Goal: Entertainment & Leisure: Consume media (video, audio)

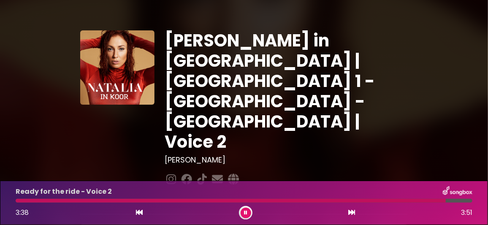
click at [246, 213] on icon at bounding box center [245, 212] width 3 height 5
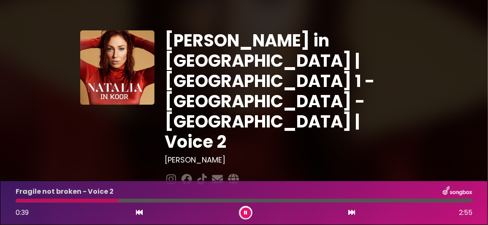
scroll to position [42, 0]
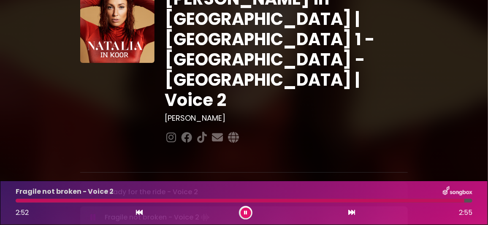
click at [244, 212] on icon at bounding box center [245, 212] width 3 height 5
click at [92, 188] on icon at bounding box center [93, 192] width 6 height 8
click at [92, 212] on icon at bounding box center [93, 216] width 6 height 8
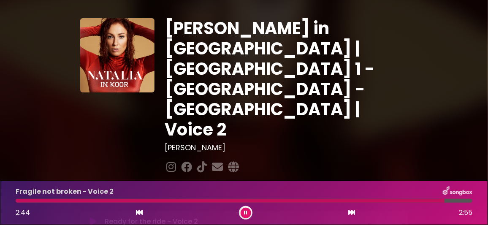
scroll to position [0, 0]
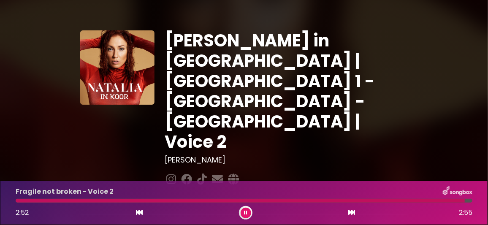
click at [246, 214] on icon at bounding box center [246, 213] width 5 height 6
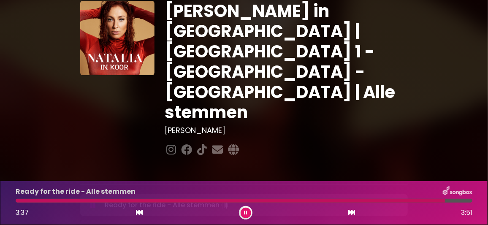
scroll to position [84, 0]
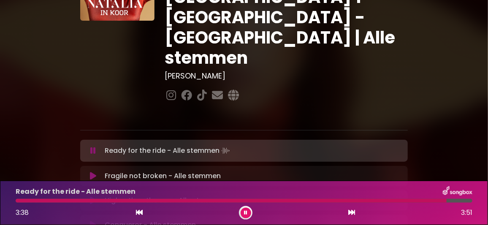
click at [95, 172] on icon at bounding box center [93, 176] width 6 height 8
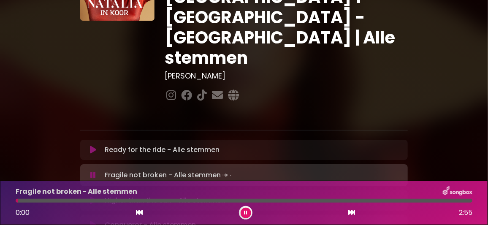
click at [92, 146] on icon at bounding box center [93, 150] width 6 height 8
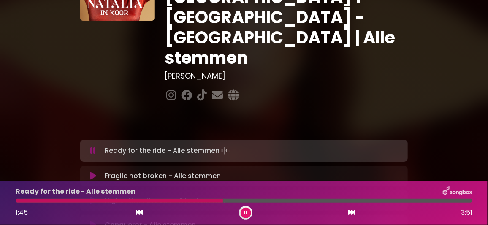
click at [173, 198] on div "Ready for the ride - Alle stemmen 1:45 3:51" at bounding box center [244, 202] width 467 height 33
click at [168, 200] on div at bounding box center [120, 201] width 209 height 4
click at [311, 200] on div at bounding box center [180, 201] width 329 height 4
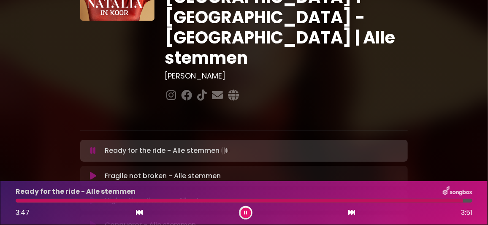
click at [245, 212] on icon at bounding box center [245, 212] width 3 height 5
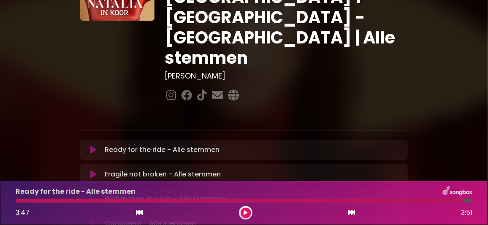
click at [92, 170] on icon at bounding box center [93, 174] width 6 height 8
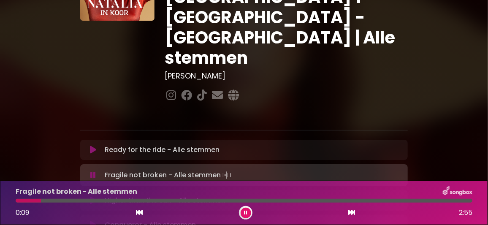
click at [245, 210] on icon at bounding box center [245, 212] width 3 height 5
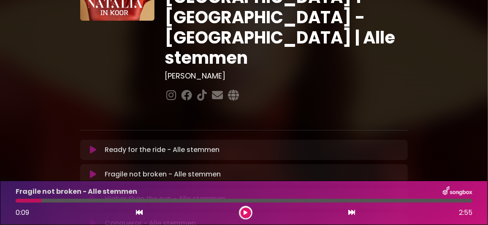
click at [94, 170] on icon at bounding box center [93, 174] width 6 height 8
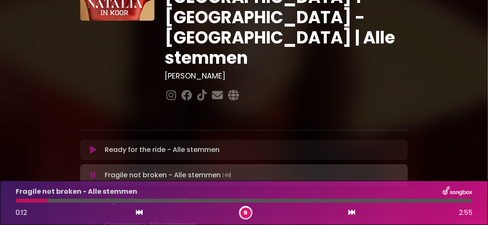
click at [92, 146] on icon at bounding box center [93, 150] width 6 height 8
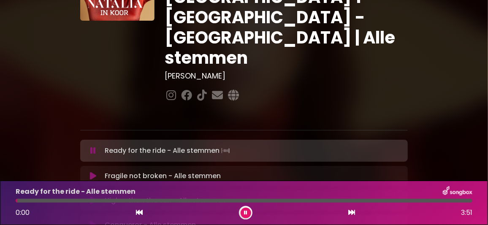
click at [92, 172] on icon at bounding box center [93, 176] width 6 height 8
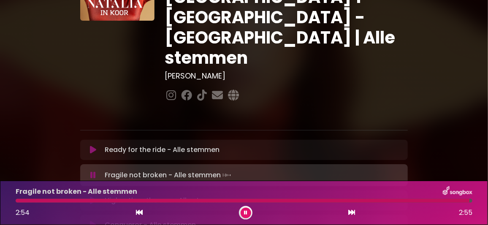
click at [96, 196] on button at bounding box center [93, 200] width 16 height 8
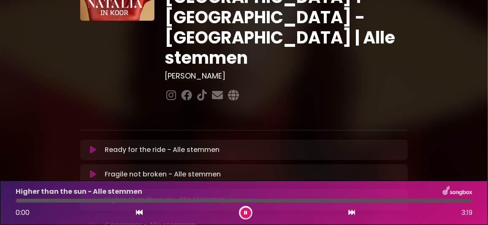
click at [92, 170] on icon at bounding box center [93, 174] width 6 height 8
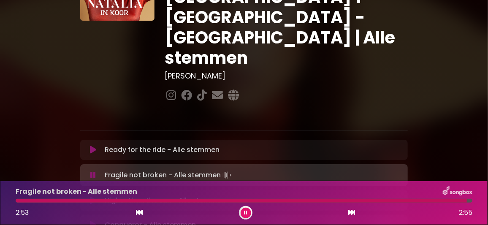
click at [93, 196] on icon at bounding box center [93, 200] width 6 height 8
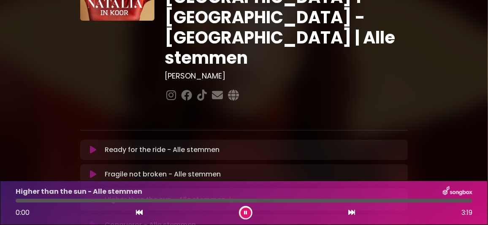
click at [97, 170] on button at bounding box center [93, 174] width 16 height 8
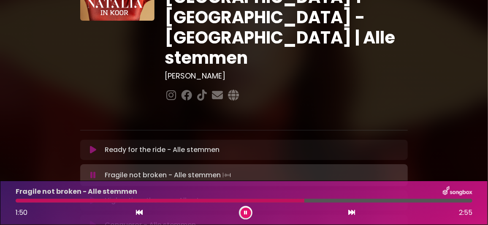
click at [240, 198] on div "Fragile not broken - Alle stemmen 1:50 2:55" at bounding box center [244, 202] width 467 height 33
click at [237, 201] on div at bounding box center [161, 201] width 291 height 4
click at [212, 200] on div at bounding box center [244, 201] width 457 height 4
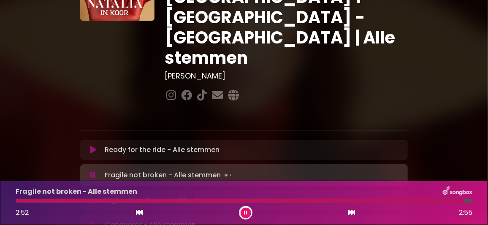
click at [247, 211] on button at bounding box center [246, 213] width 11 height 11
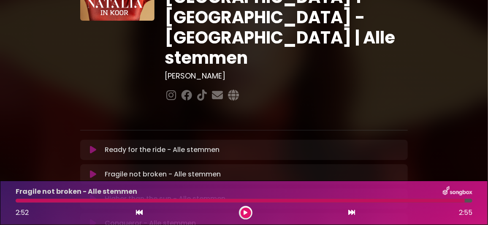
click at [92, 195] on icon at bounding box center [92, 199] width 7 height 9
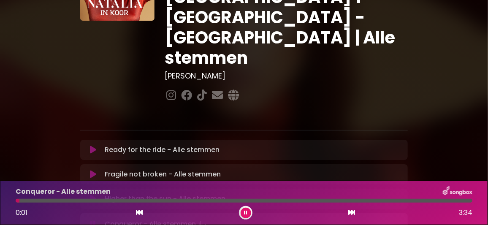
click at [92, 195] on icon at bounding box center [93, 199] width 7 height 9
click at [54, 200] on div at bounding box center [244, 201] width 457 height 4
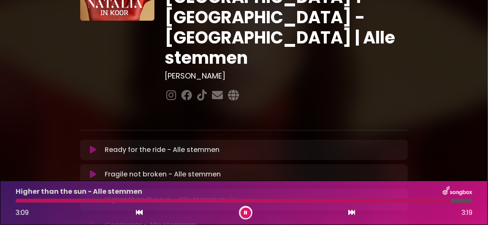
click at [244, 214] on icon at bounding box center [246, 213] width 6 height 6
click at [95, 219] on icon at bounding box center [93, 223] width 6 height 8
click at [191, 200] on div at bounding box center [243, 201] width 455 height 4
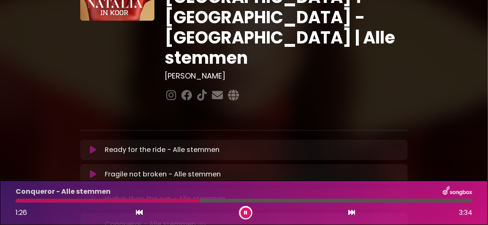
click at [239, 200] on div at bounding box center [244, 201] width 457 height 4
click at [260, 200] on div at bounding box center [244, 201] width 457 height 4
click at [282, 202] on div at bounding box center [244, 201] width 457 height 4
click at [290, 200] on div at bounding box center [244, 201] width 457 height 4
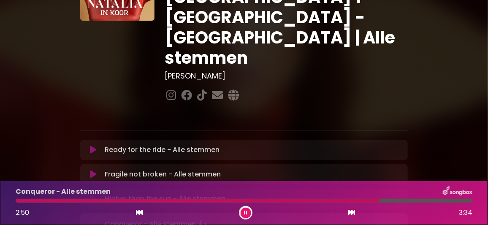
click at [249, 210] on button at bounding box center [246, 213] width 11 height 11
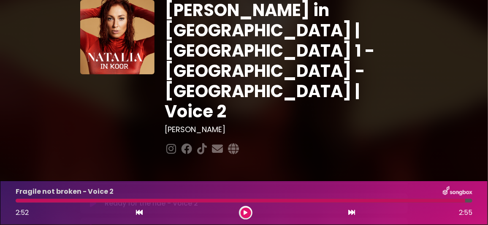
scroll to position [42, 0]
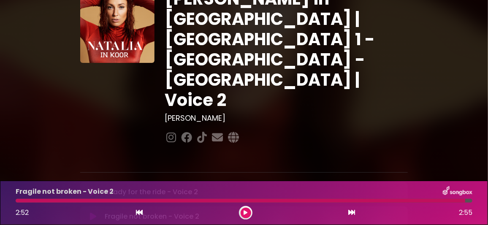
click at [246, 212] on icon at bounding box center [245, 212] width 3 height 5
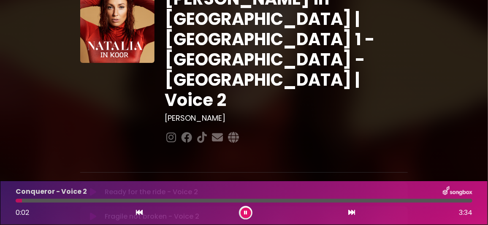
click at [248, 209] on button at bounding box center [246, 213] width 11 height 11
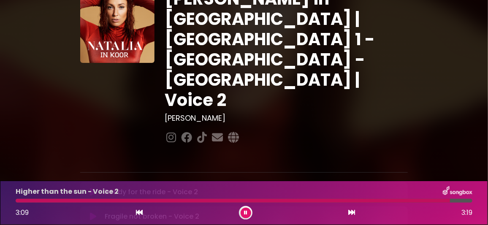
click at [244, 211] on icon at bounding box center [245, 212] width 3 height 5
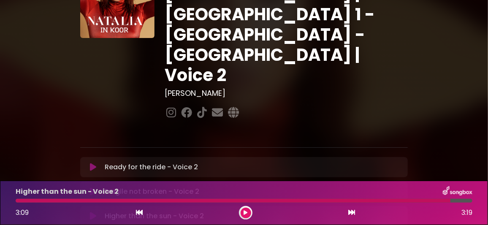
scroll to position [84, 0]
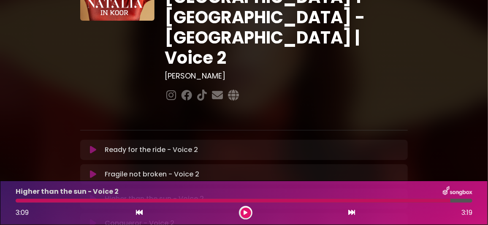
click at [91, 219] on icon at bounding box center [93, 223] width 6 height 8
click at [246, 215] on icon at bounding box center [245, 212] width 3 height 5
click at [93, 195] on icon at bounding box center [93, 199] width 6 height 8
click at [91, 219] on icon at bounding box center [93, 223] width 6 height 8
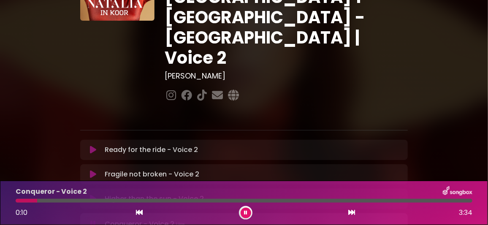
click at [73, 200] on div at bounding box center [244, 201] width 457 height 4
click at [92, 201] on div at bounding box center [244, 201] width 457 height 4
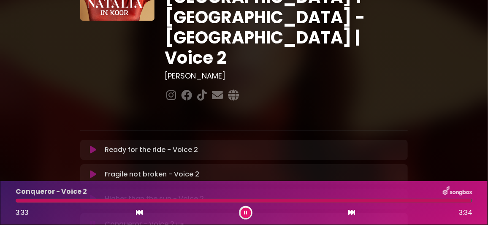
drag, startPoint x: 246, startPoint y: 212, endPoint x: 206, endPoint y: 110, distance: 109.9
click at [246, 212] on icon at bounding box center [246, 212] width 4 height 5
click at [94, 219] on icon at bounding box center [93, 223] width 6 height 8
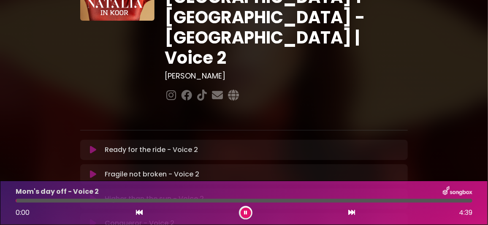
click at [92, 219] on icon at bounding box center [93, 223] width 6 height 8
click at [225, 200] on div at bounding box center [244, 201] width 457 height 4
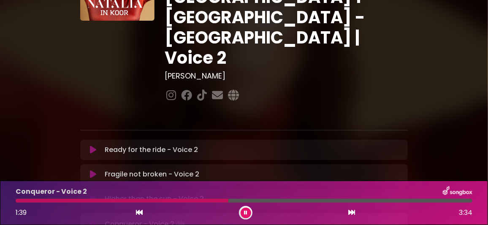
click at [264, 200] on div at bounding box center [244, 201] width 457 height 4
click at [289, 200] on div at bounding box center [244, 201] width 457 height 4
click at [298, 200] on div at bounding box center [244, 201] width 457 height 4
click at [247, 212] on icon at bounding box center [245, 212] width 3 height 5
